Goal: Task Accomplishment & Management: Use online tool/utility

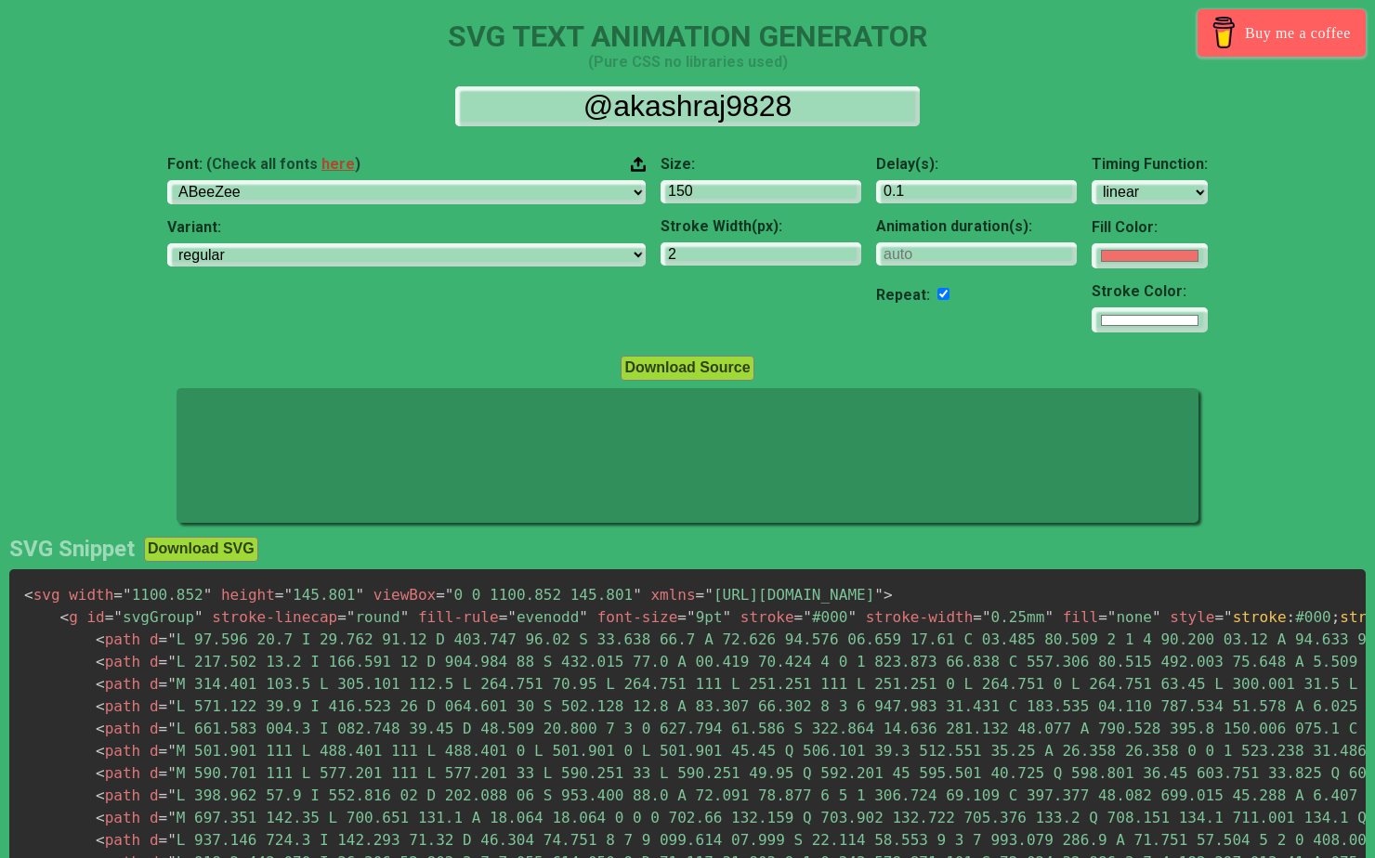
select select "linear"
click at [1326, 422] on div at bounding box center [687, 457] width 1375 height 139
click at [731, 259] on input "1" at bounding box center [760, 254] width 201 height 25
type input "0"
click at [731, 259] on input "0" at bounding box center [760, 254] width 201 height 25
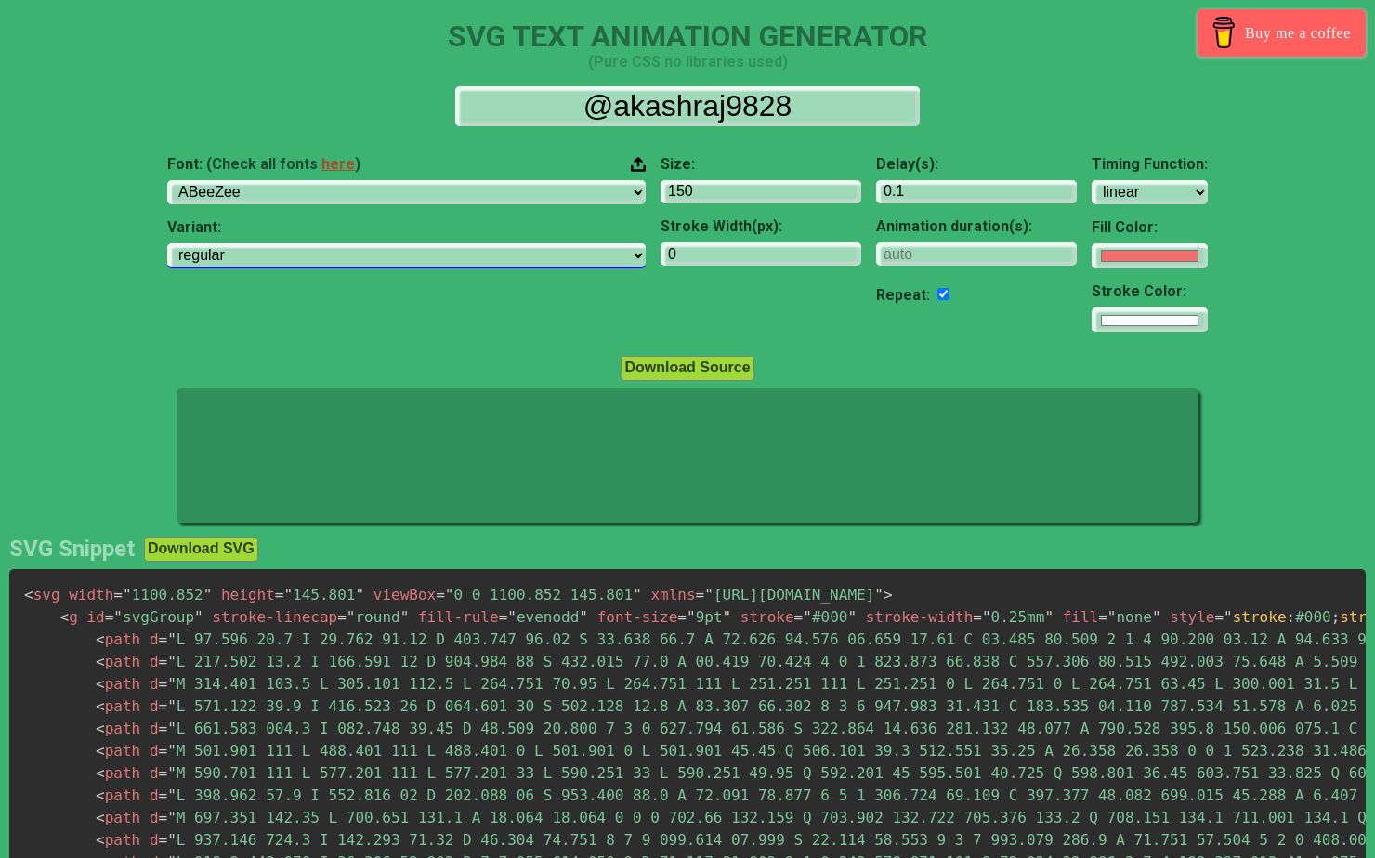
click at [473, 255] on select "regular italic" at bounding box center [406, 255] width 478 height 25
click at [937, 290] on input "checkbox" at bounding box center [943, 294] width 12 height 12
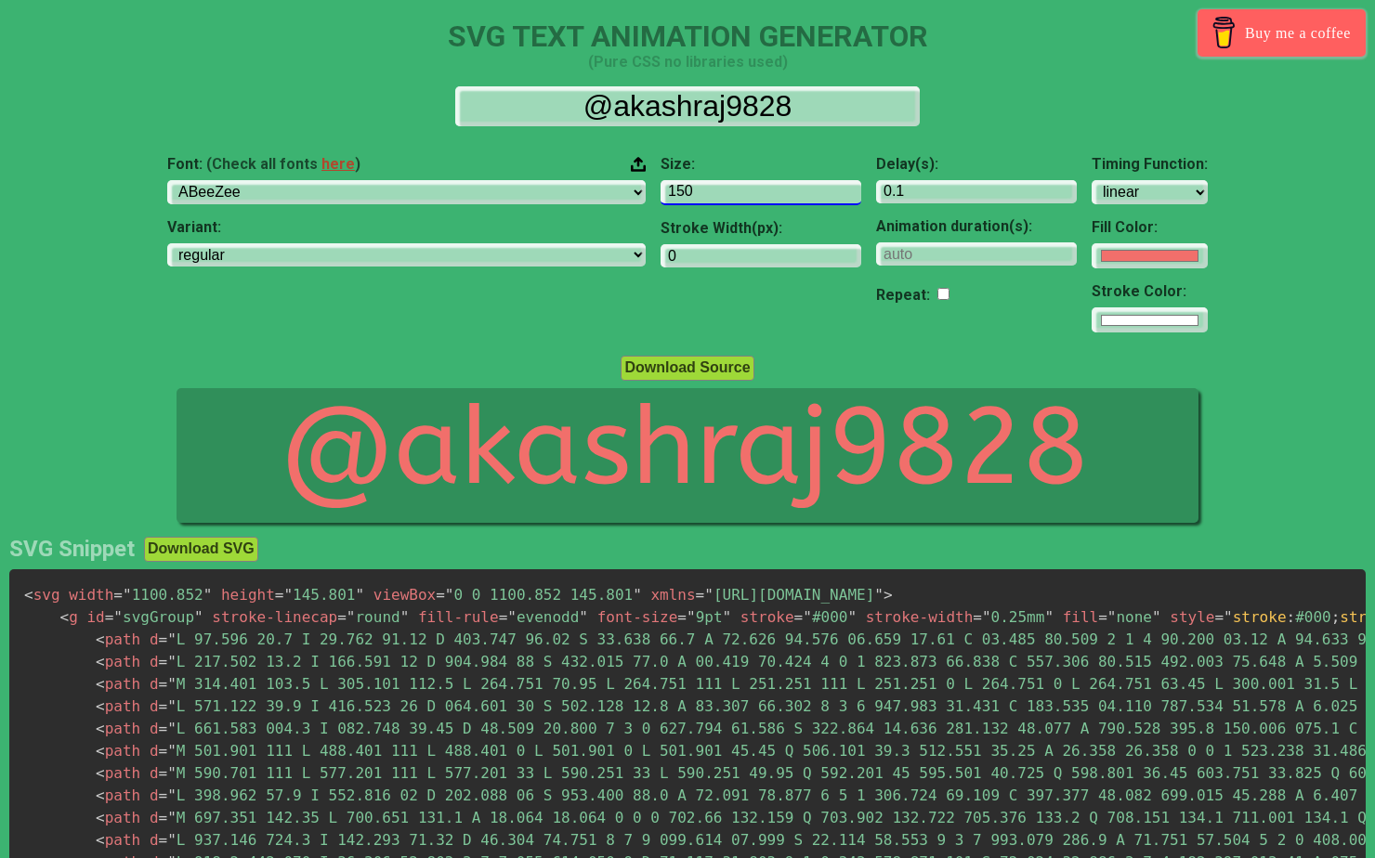
click at [682, 195] on input "150" at bounding box center [760, 192] width 201 height 25
click at [876, 192] on input "0.1" at bounding box center [976, 192] width 201 height 25
click at [937, 298] on input "checkbox" at bounding box center [943, 294] width 12 height 12
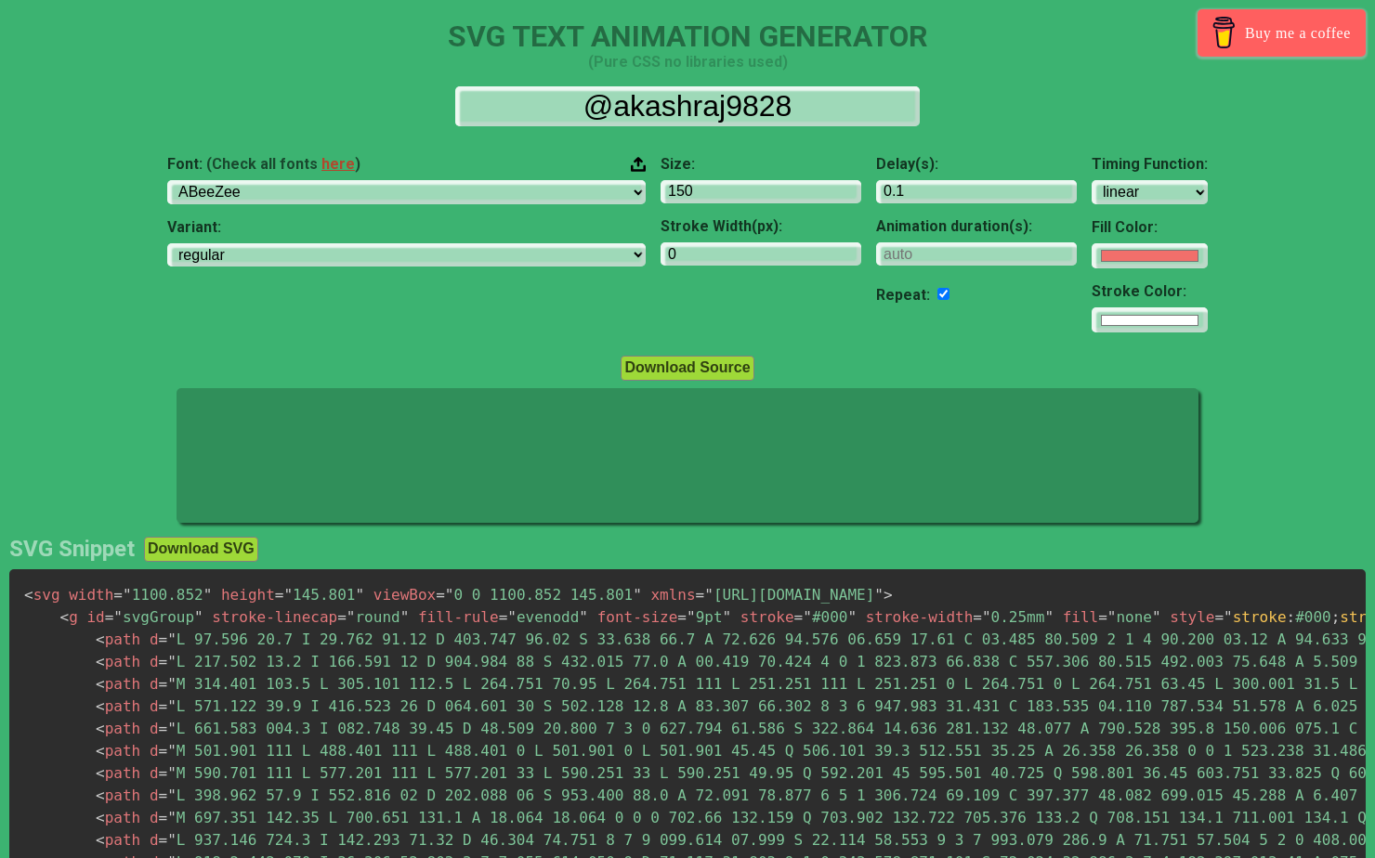
click at [937, 296] on input "checkbox" at bounding box center [943, 294] width 12 height 12
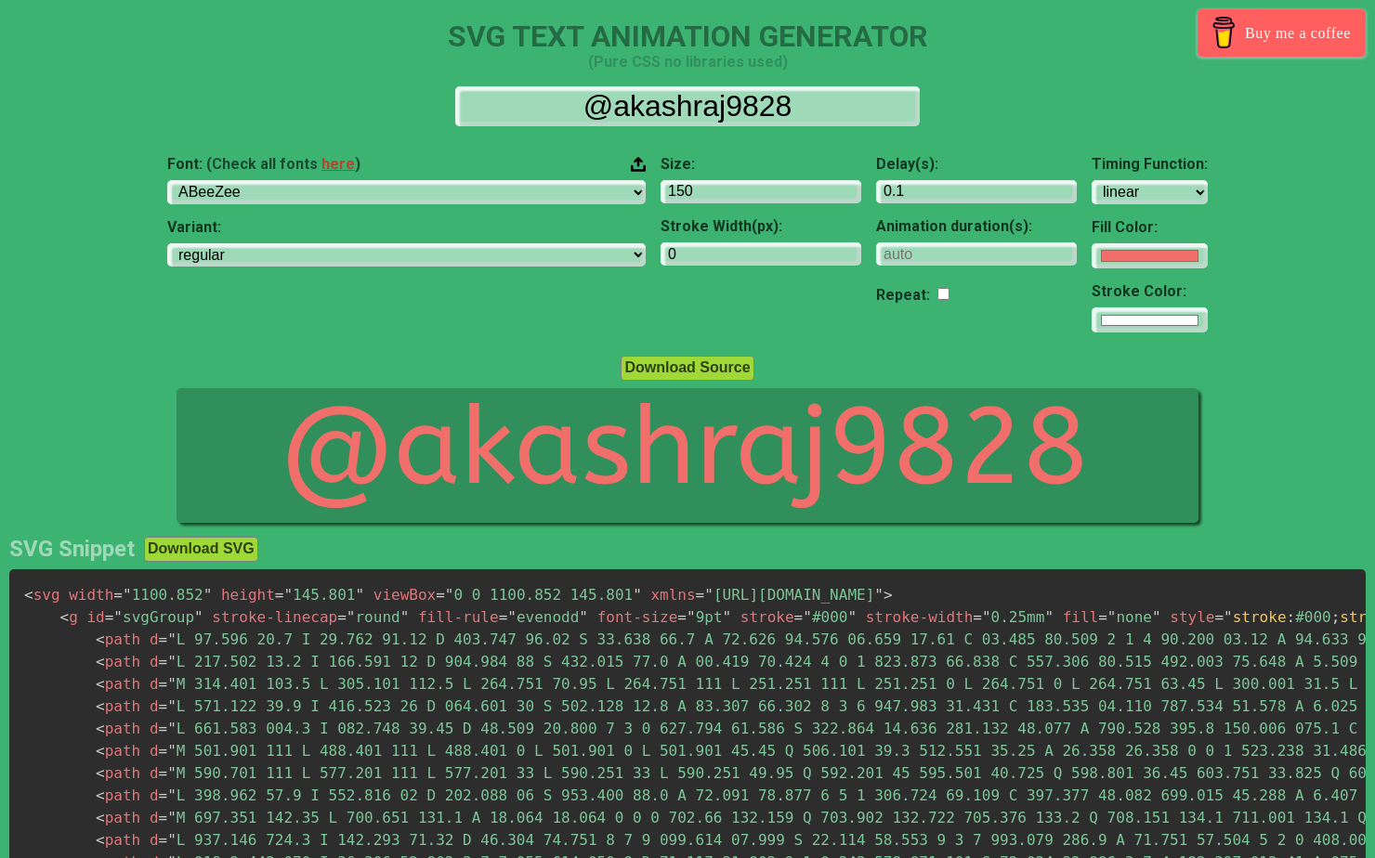
click at [937, 296] on input "checkbox" at bounding box center [943, 294] width 12 height 12
checkbox input "true"
